Goal: Answer question/provide support: Share knowledge or assist other users

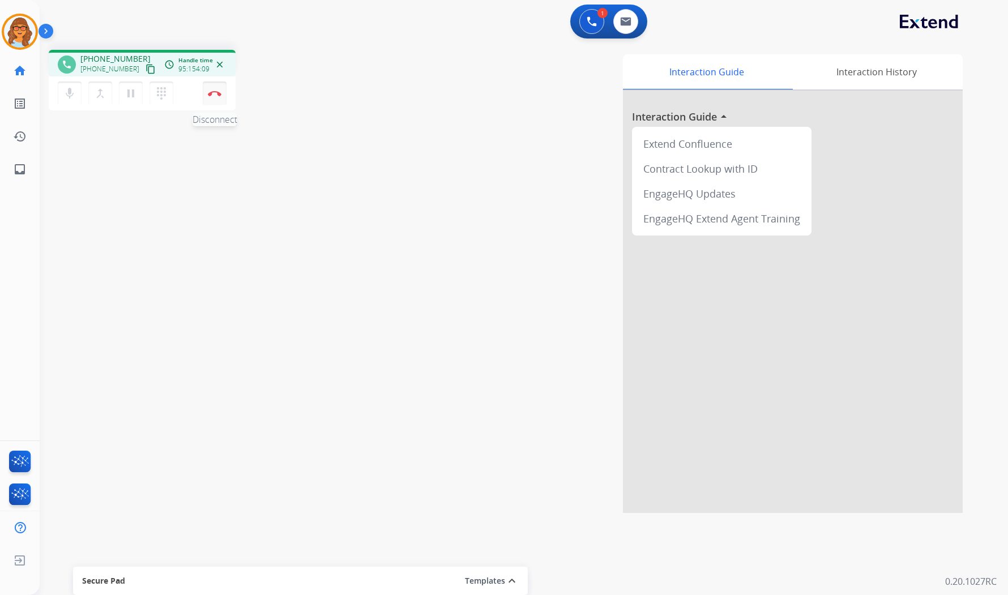
click at [212, 94] on img at bounding box center [215, 94] width 14 height 6
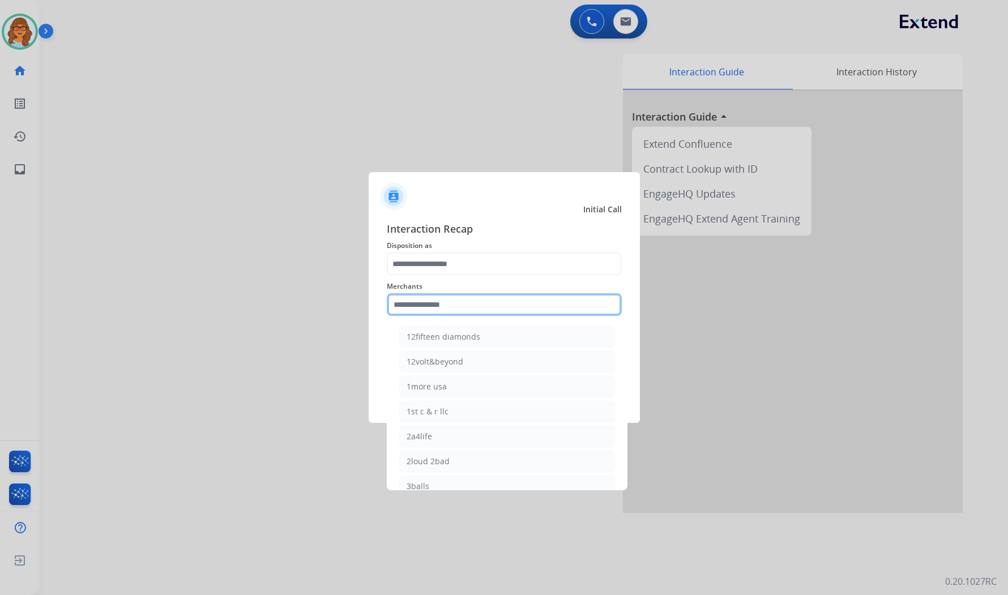
click at [516, 306] on input "text" at bounding box center [504, 304] width 235 height 23
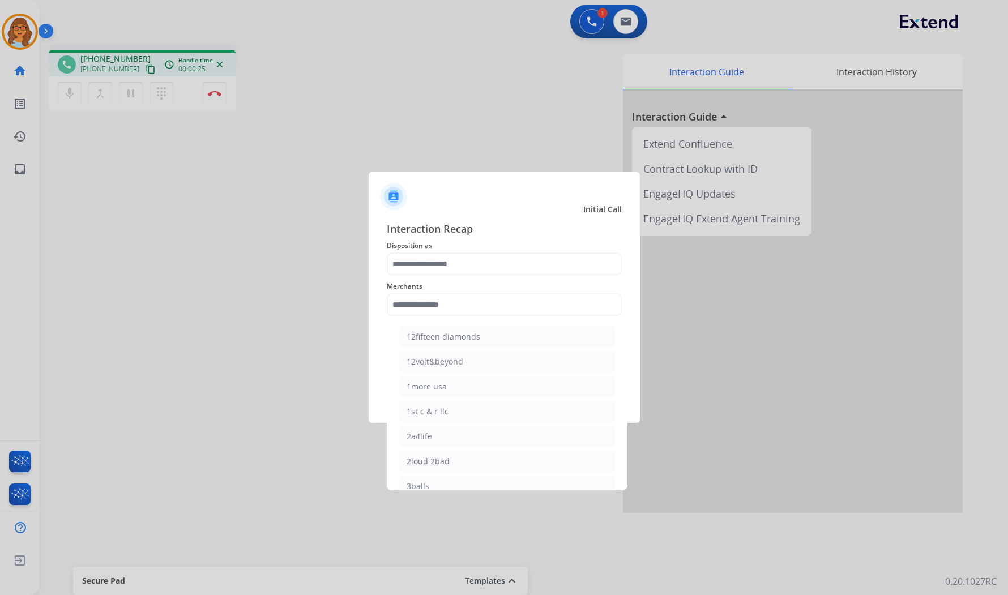
click at [284, 392] on div at bounding box center [504, 297] width 1008 height 595
click at [443, 257] on input "text" at bounding box center [504, 264] width 235 height 23
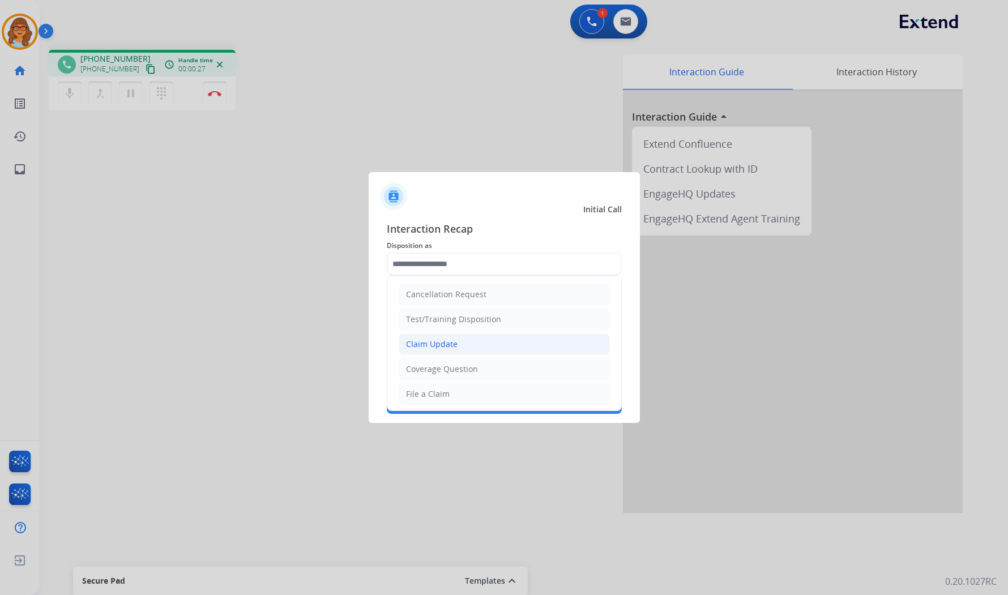
click at [454, 345] on div "Claim Update" at bounding box center [432, 344] width 52 height 11
type input "**********"
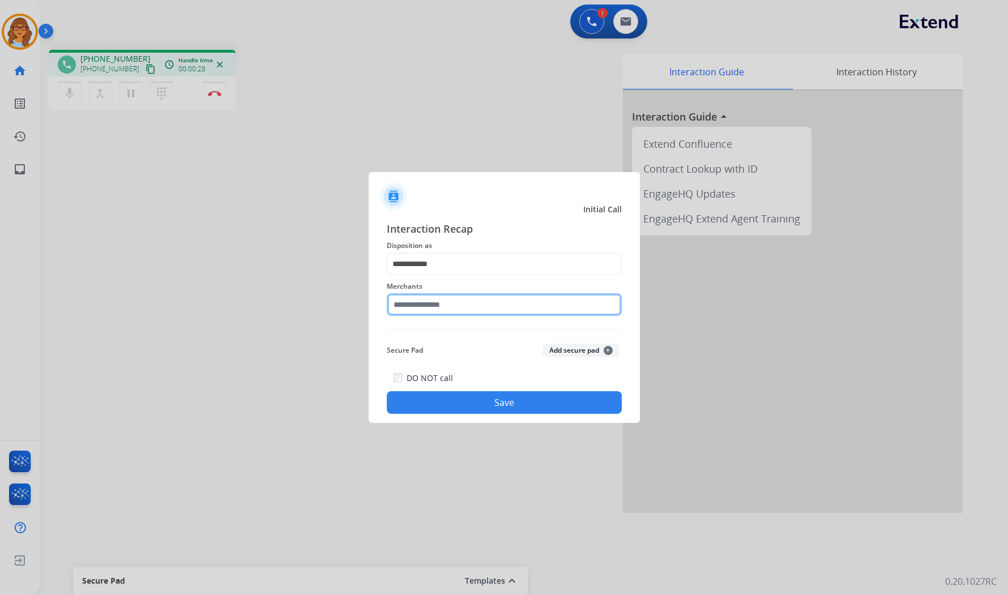
click at [449, 303] on input "text" at bounding box center [504, 304] width 235 height 23
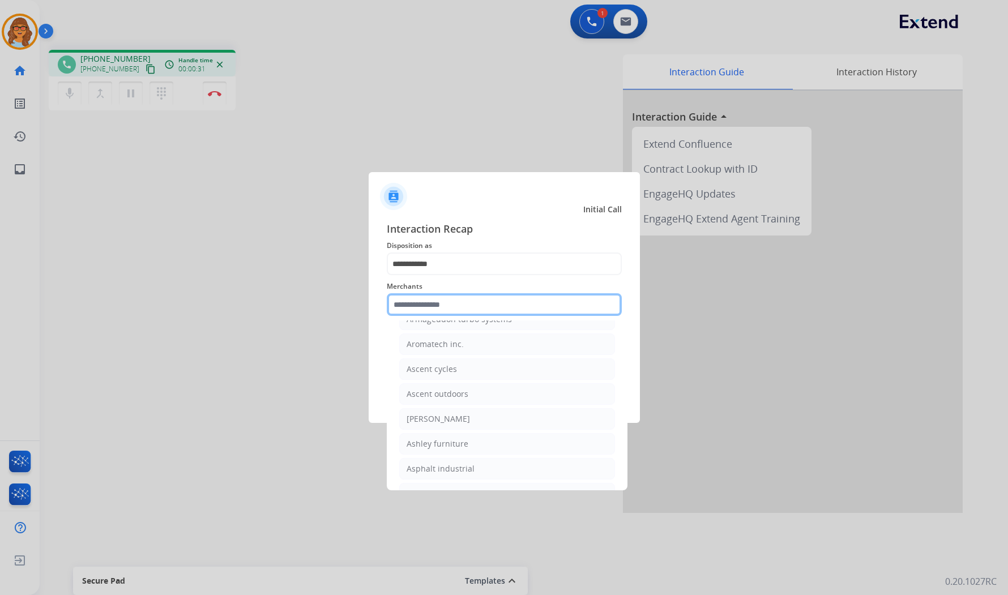
scroll to position [1699, 0]
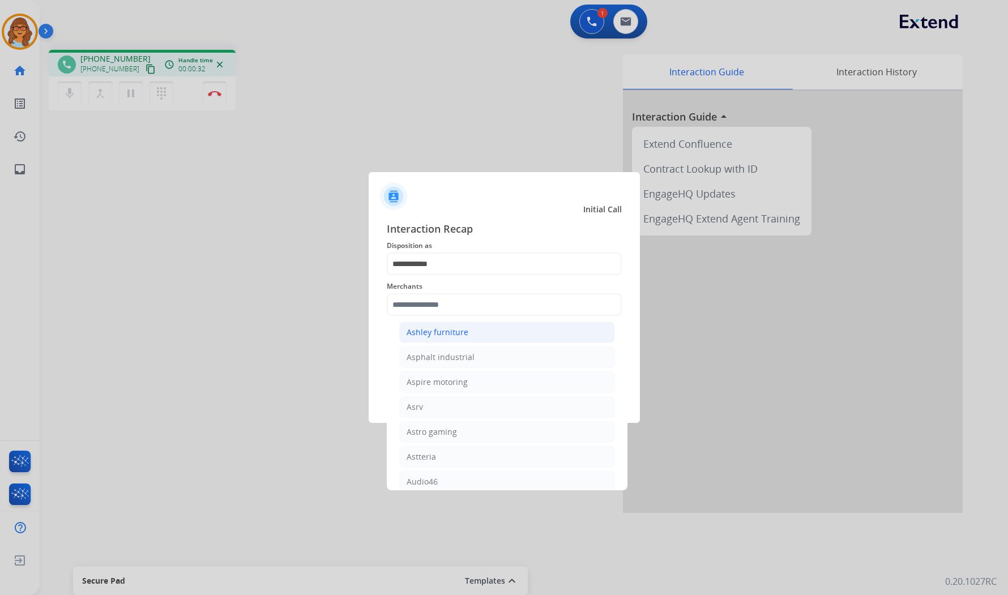
click at [425, 338] on div "Ashley furniture" at bounding box center [438, 332] width 62 height 11
type input "**********"
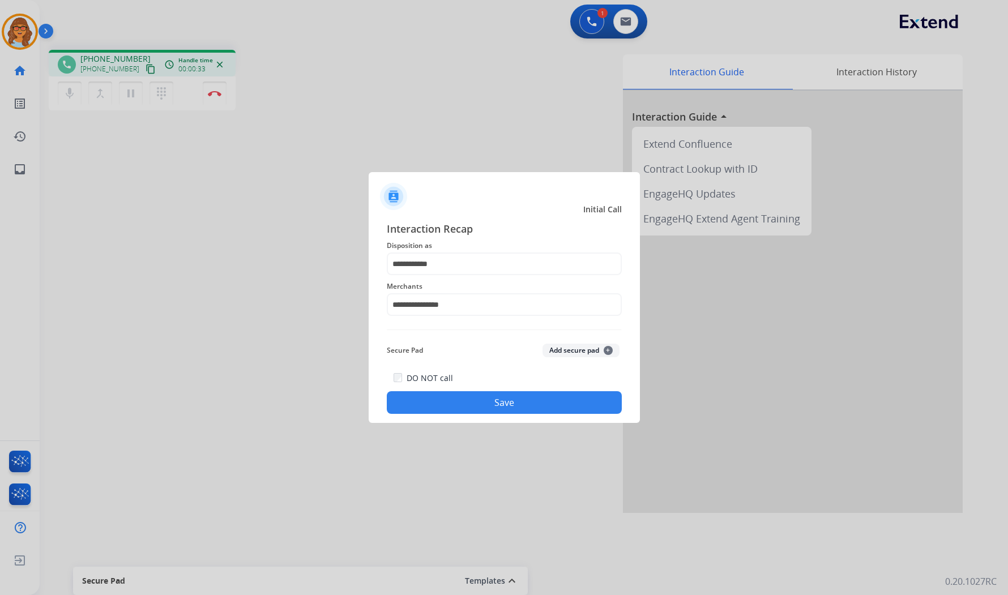
click at [480, 395] on button "Save" at bounding box center [504, 402] width 235 height 23
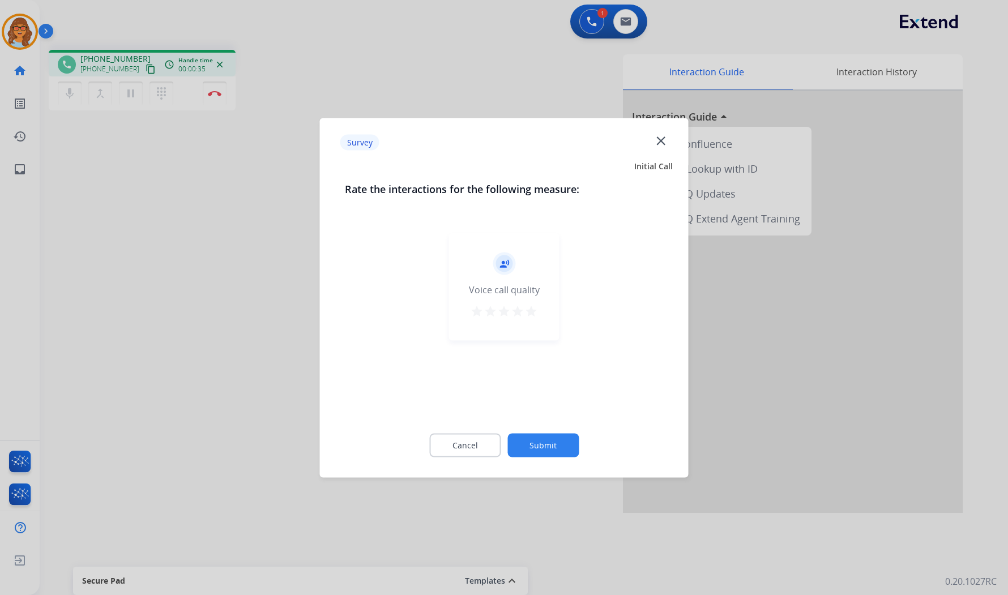
click at [572, 437] on button "Submit" at bounding box center [542, 445] width 71 height 24
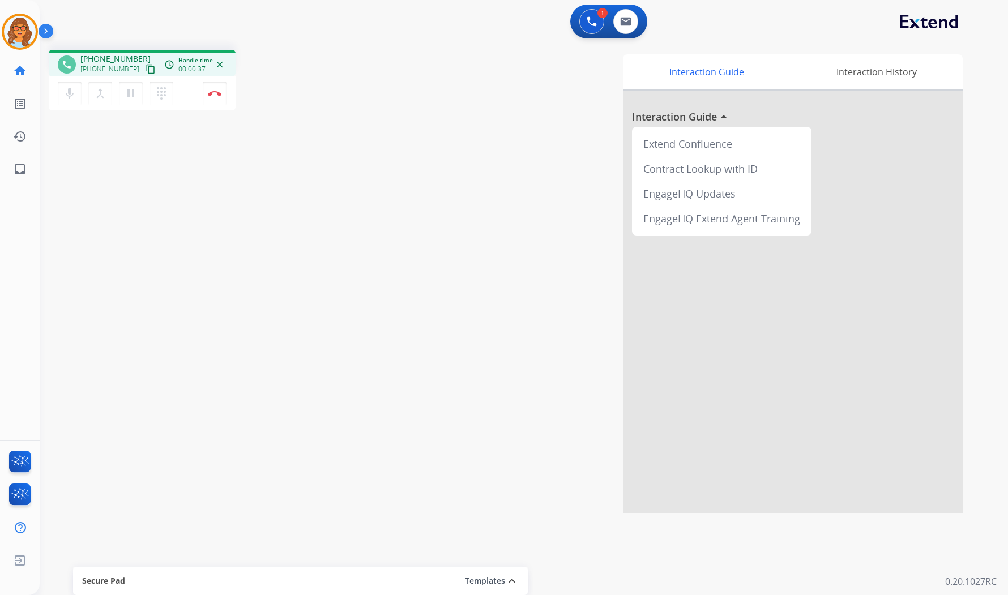
click at [146, 66] on mat-icon "content_copy" at bounding box center [151, 69] width 10 height 10
click at [132, 92] on mat-icon "pause" at bounding box center [131, 94] width 14 height 14
drag, startPoint x: 126, startPoint y: 95, endPoint x: 132, endPoint y: 125, distance: 30.7
click at [126, 95] on mat-icon "play_arrow" at bounding box center [131, 94] width 14 height 14
click at [217, 92] on img at bounding box center [215, 94] width 14 height 6
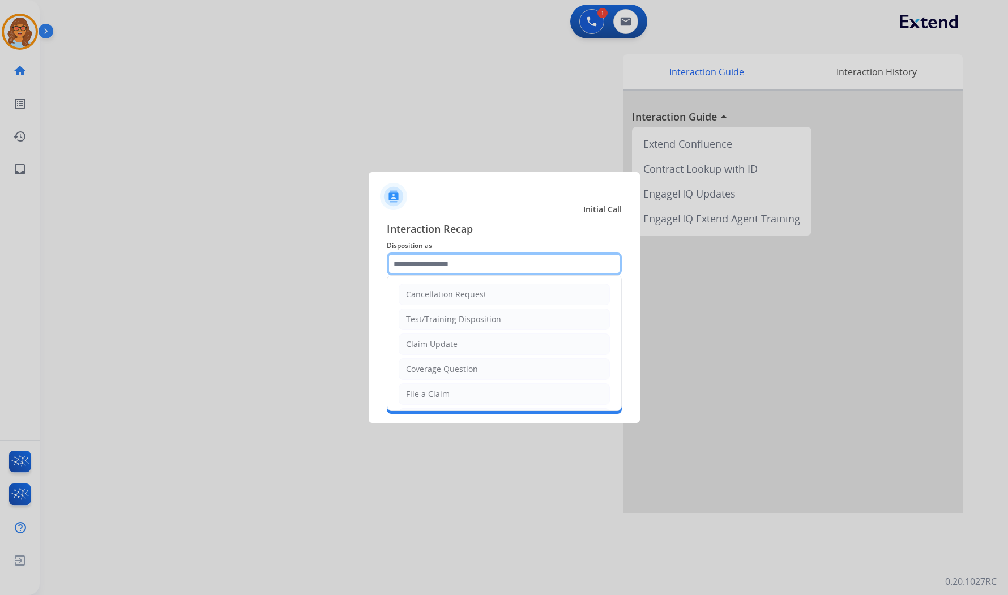
click at [426, 263] on input "text" at bounding box center [504, 264] width 235 height 23
click at [428, 343] on div "Claim Update" at bounding box center [432, 344] width 52 height 11
type input "**********"
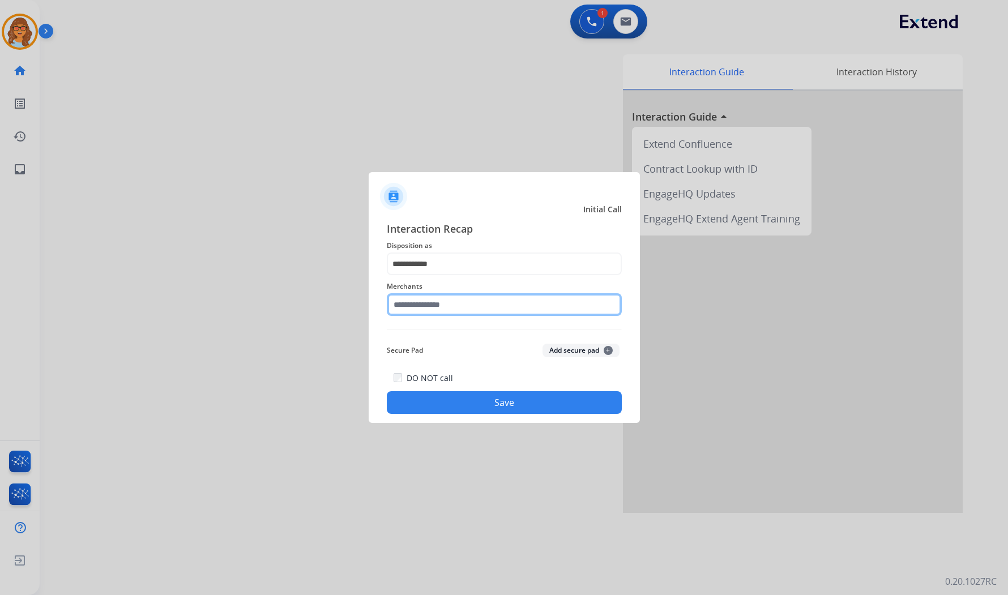
click at [433, 301] on input "text" at bounding box center [504, 304] width 235 height 23
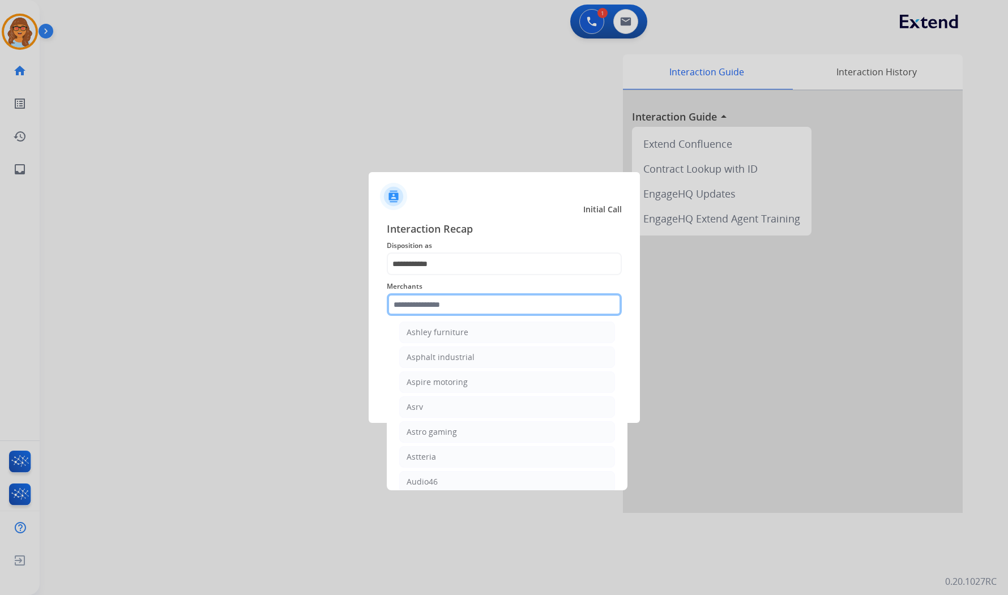
scroll to position [1635, 0]
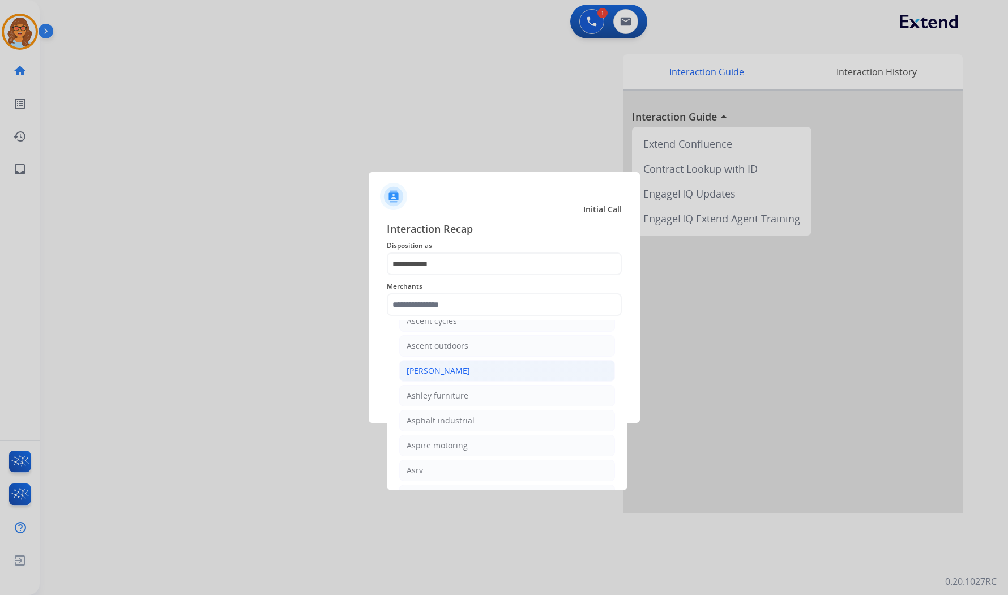
click at [460, 375] on div "[PERSON_NAME]" at bounding box center [438, 370] width 63 height 11
type input "**********"
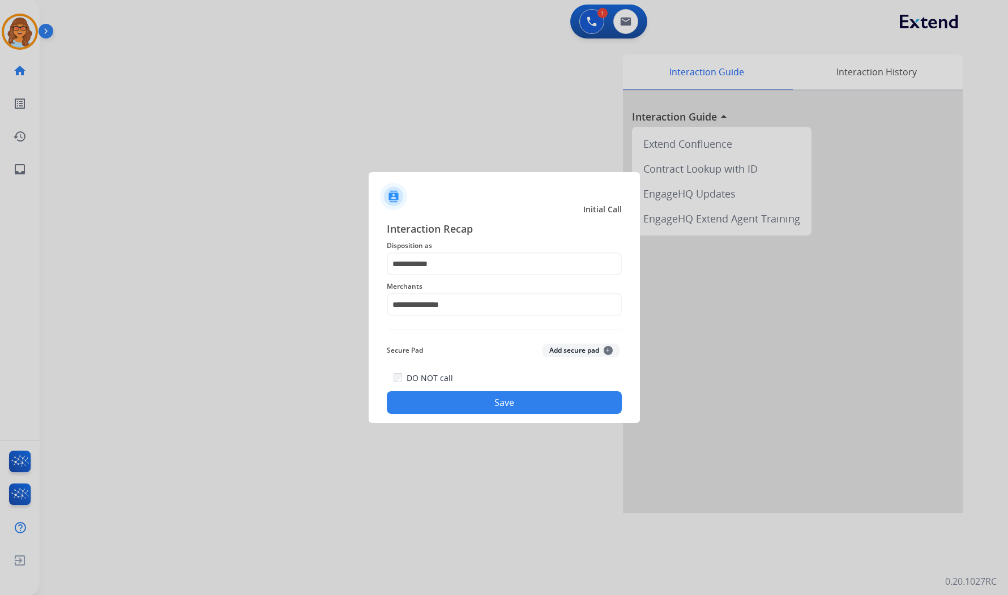
click at [501, 403] on button "Save" at bounding box center [504, 402] width 235 height 23
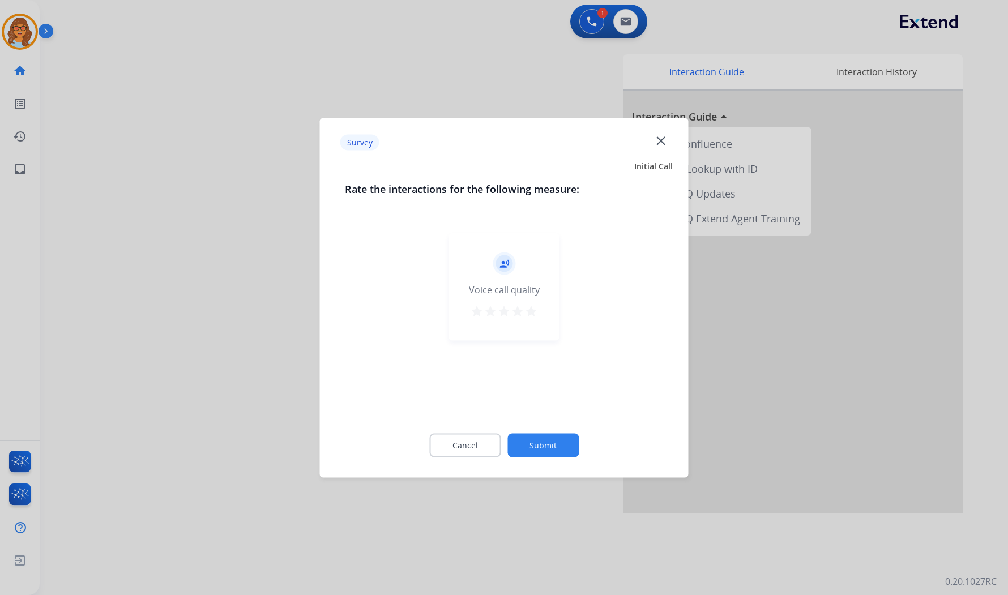
click at [525, 314] on mat-icon "star" at bounding box center [531, 311] width 14 height 14
click at [550, 441] on button "Submit" at bounding box center [542, 445] width 71 height 24
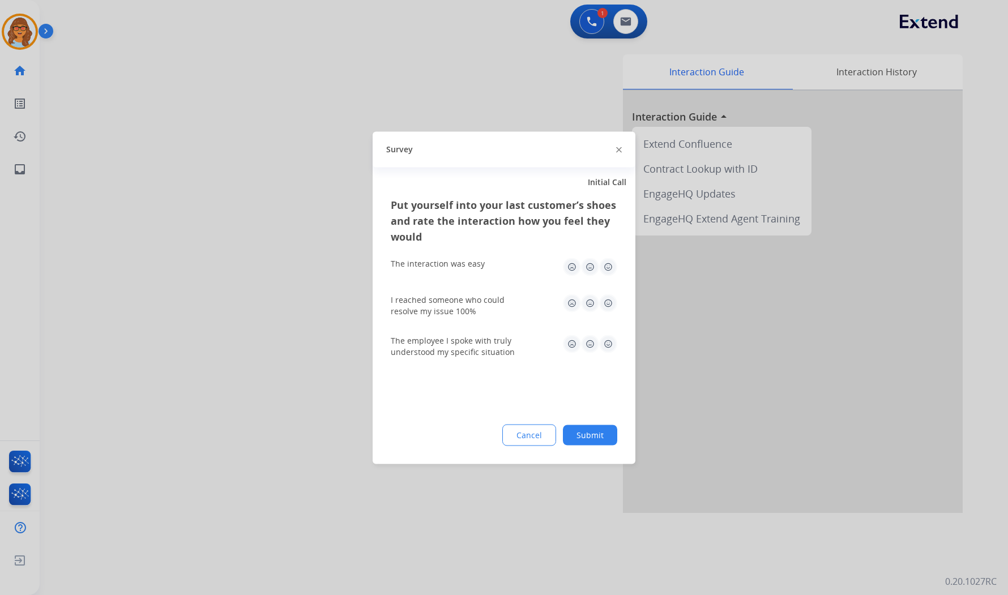
click at [608, 266] on img at bounding box center [608, 267] width 18 height 18
click at [609, 304] on img at bounding box center [608, 303] width 18 height 18
click at [607, 343] on img at bounding box center [608, 344] width 18 height 18
click at [601, 435] on button "Submit" at bounding box center [590, 435] width 54 height 20
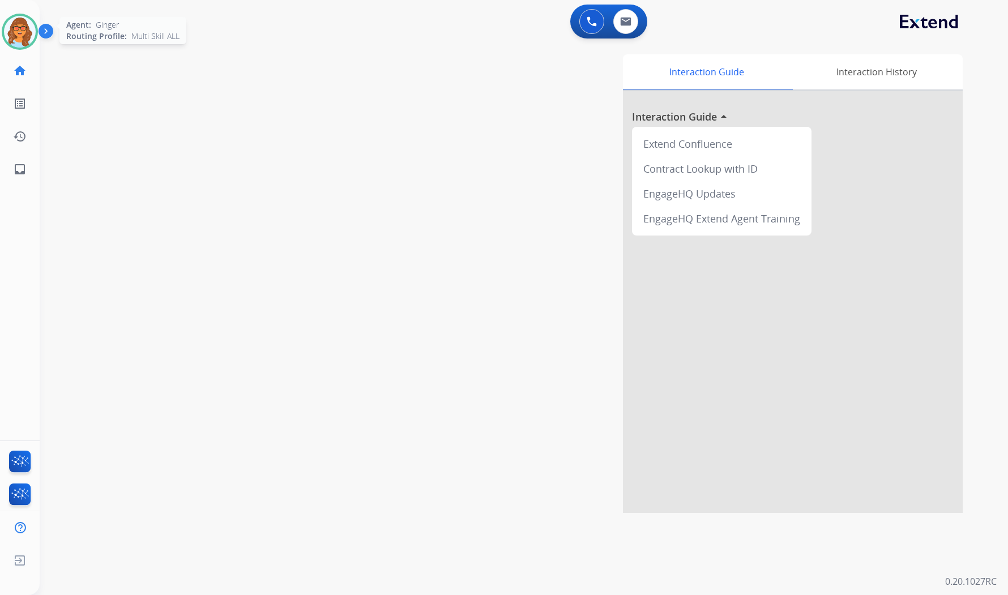
click at [23, 33] on img at bounding box center [20, 32] width 32 height 32
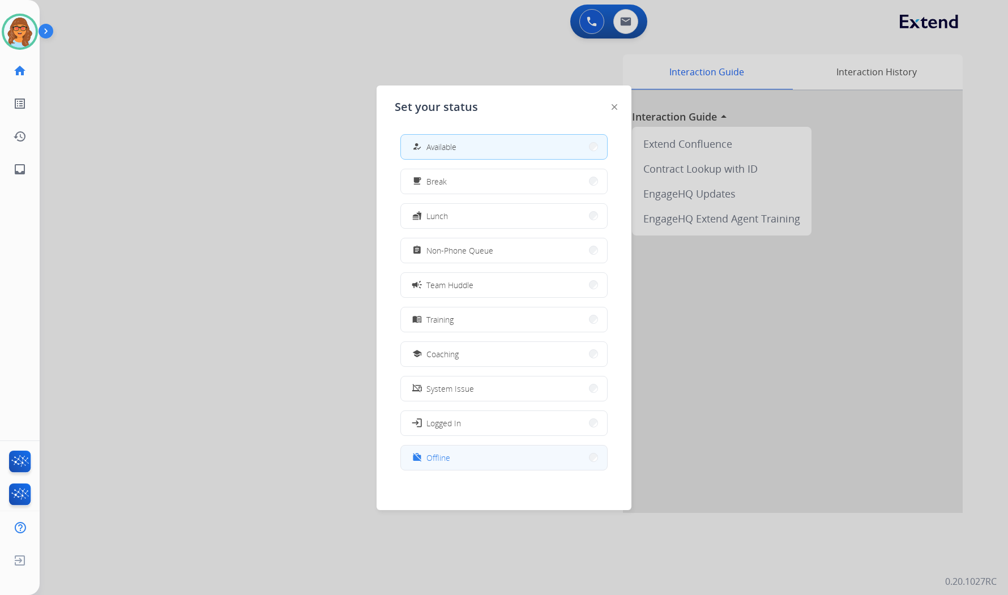
click at [476, 457] on button "work_off Offline" at bounding box center [504, 458] width 206 height 24
